Goal: Find specific page/section: Find specific page/section

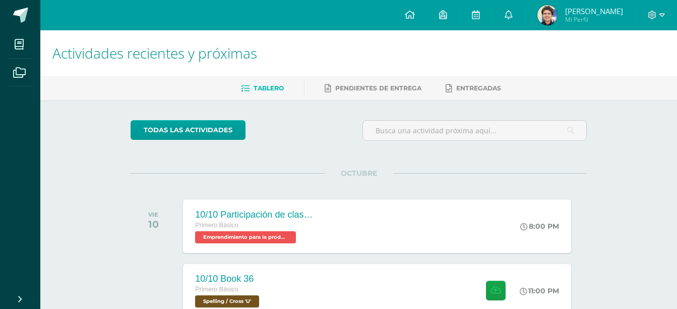
scroll to position [0, 4]
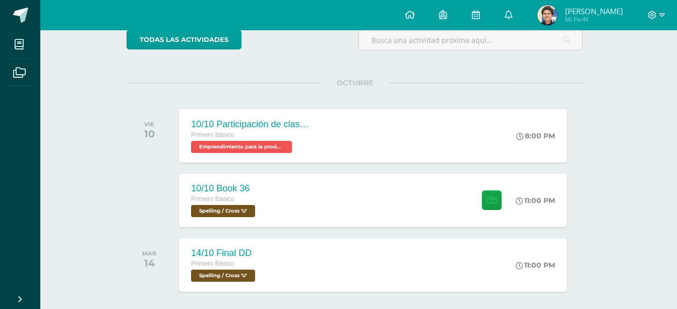
scroll to position [89, 4]
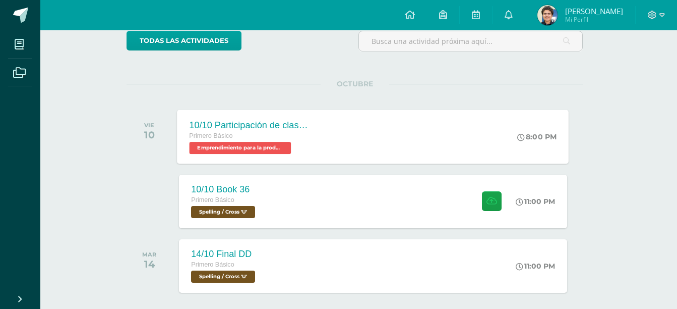
click at [252, 126] on div "10/10 Participación de clase 🙋‍♂️🙋‍♀️" at bounding box center [251, 124] width 122 height 11
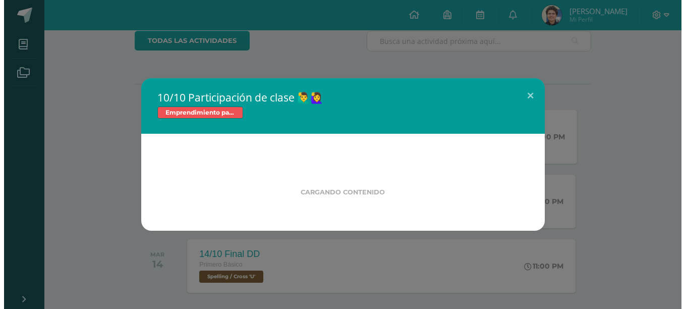
scroll to position [89, 0]
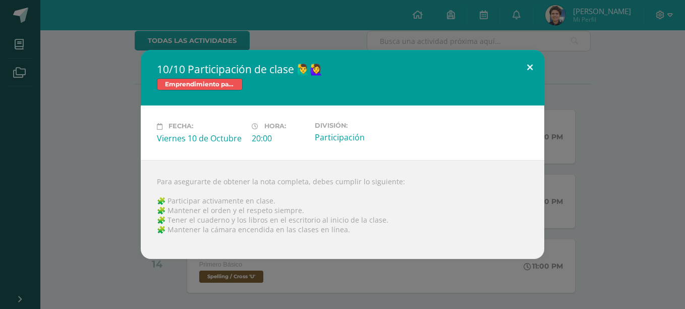
click at [532, 66] on button at bounding box center [529, 67] width 29 height 34
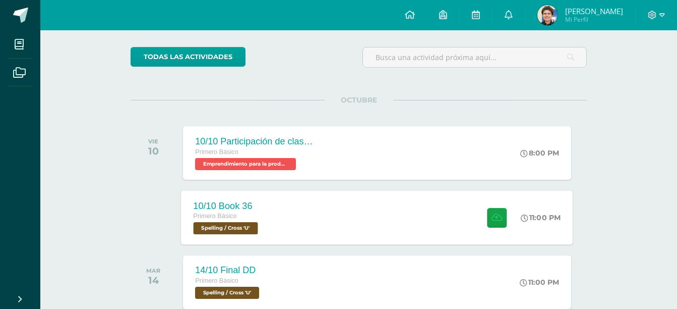
scroll to position [119, 0]
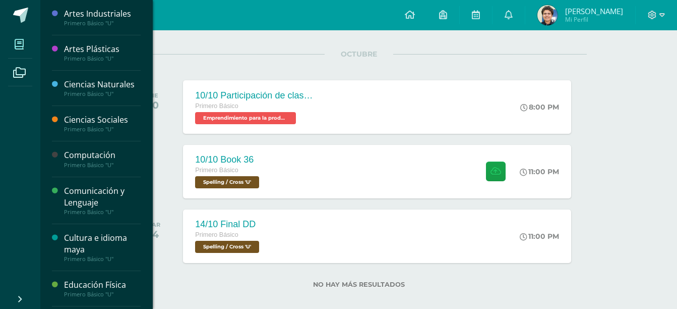
click at [18, 49] on icon at bounding box center [19, 44] width 9 height 10
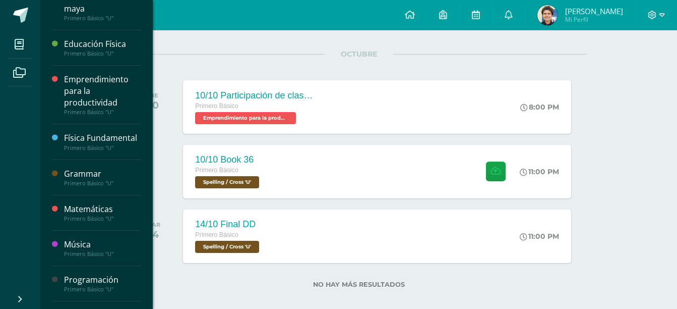
scroll to position [327, 0]
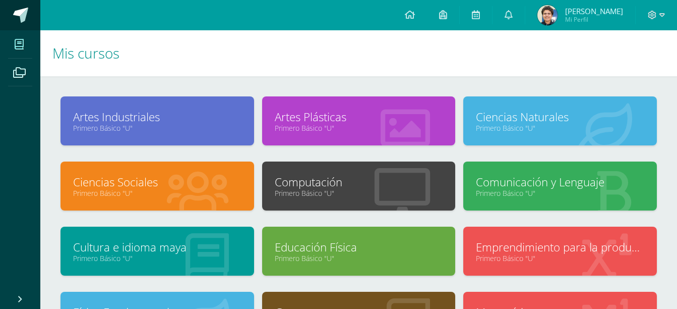
click at [15, 4] on link at bounding box center [20, 15] width 40 height 30
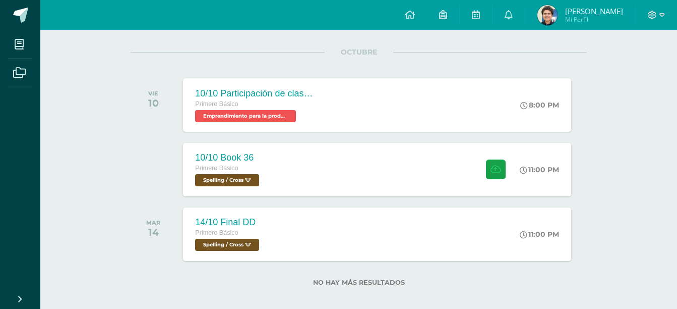
scroll to position [131, 0]
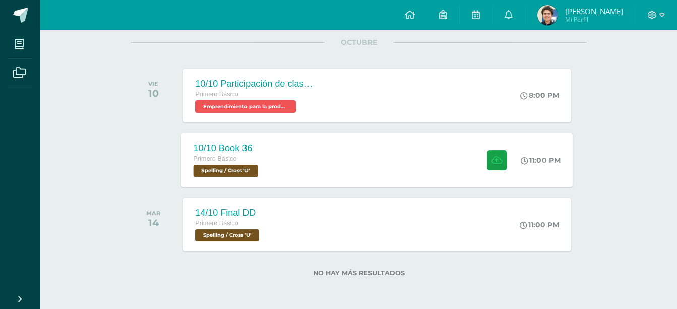
click at [273, 165] on div "10/10 Book 36 Primero Básico Spelling / Cross 'U'" at bounding box center [227, 160] width 92 height 54
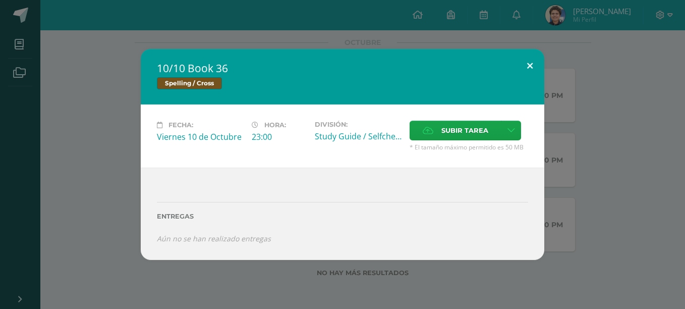
click at [533, 65] on button at bounding box center [529, 66] width 29 height 34
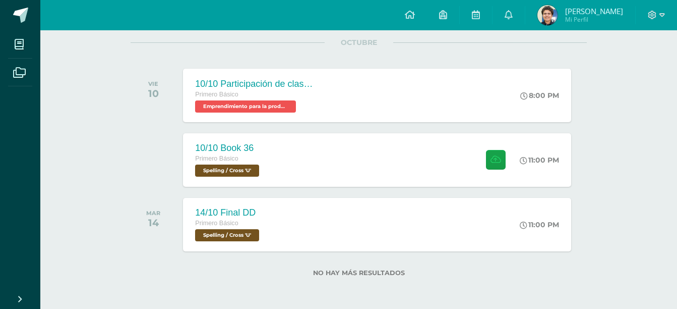
scroll to position [0, 0]
